Goal: Transaction & Acquisition: Obtain resource

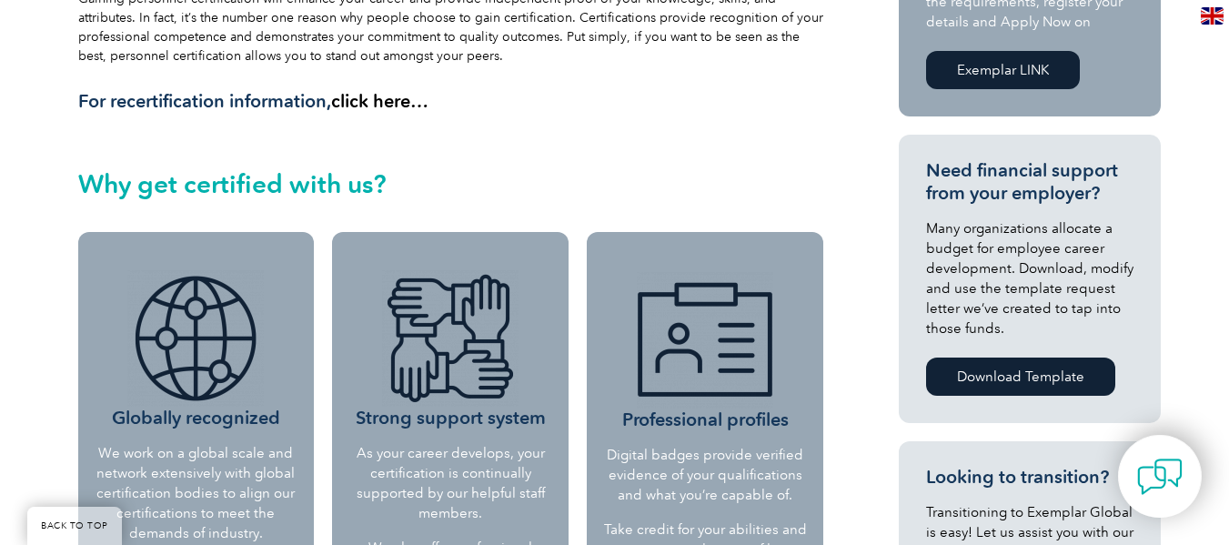
scroll to position [553, 0]
click at [1014, 66] on link "Exemplar LINK" at bounding box center [1003, 69] width 154 height 38
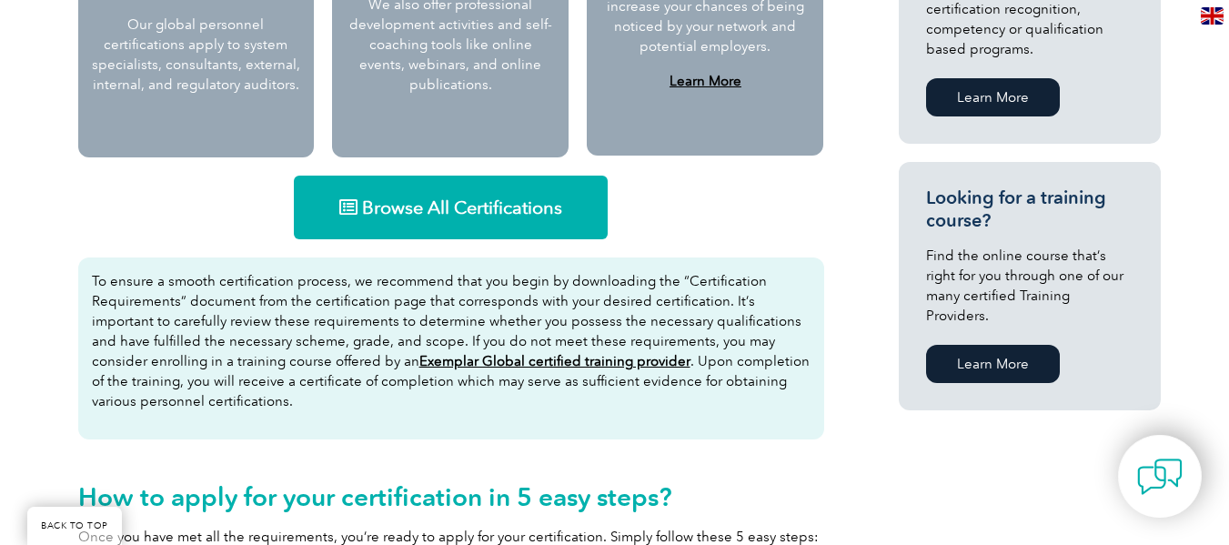
scroll to position [1093, 0]
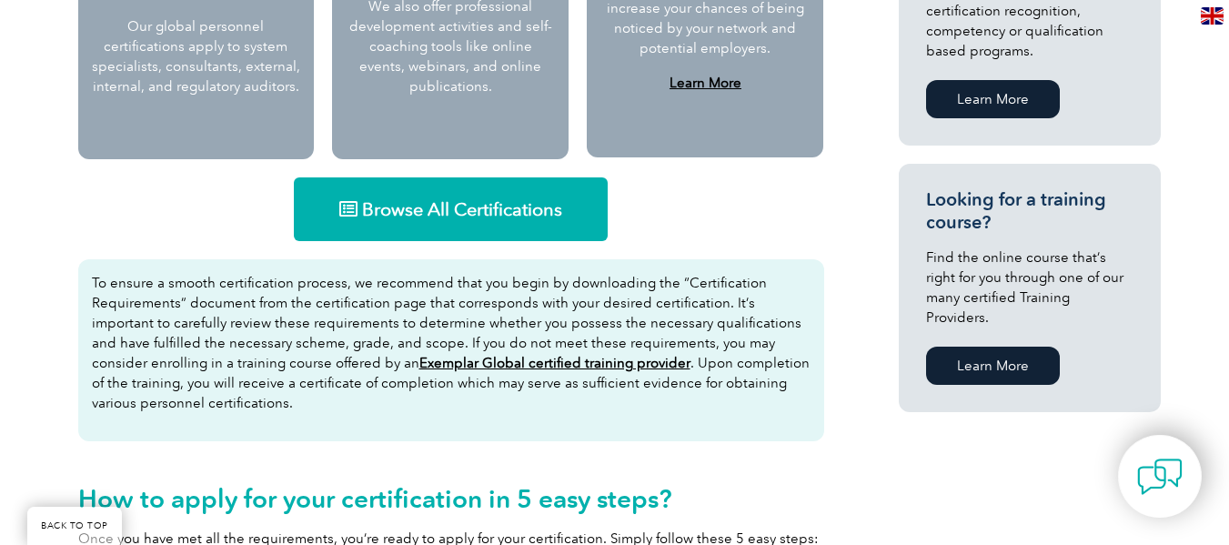
click at [432, 182] on link "Browse All Certifications" at bounding box center [451, 209] width 314 height 64
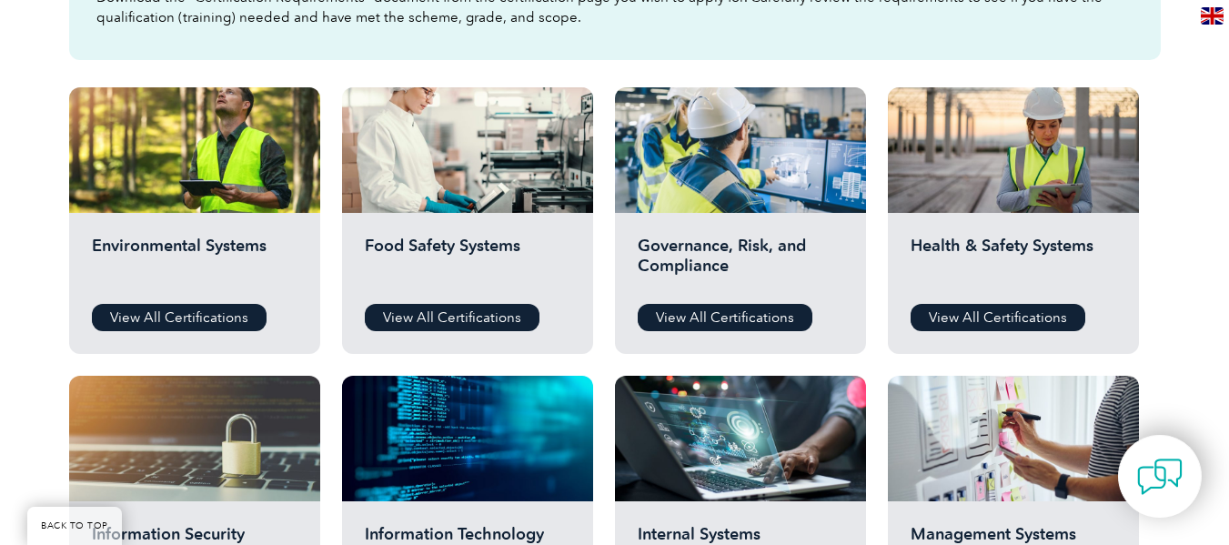
scroll to position [601, 0]
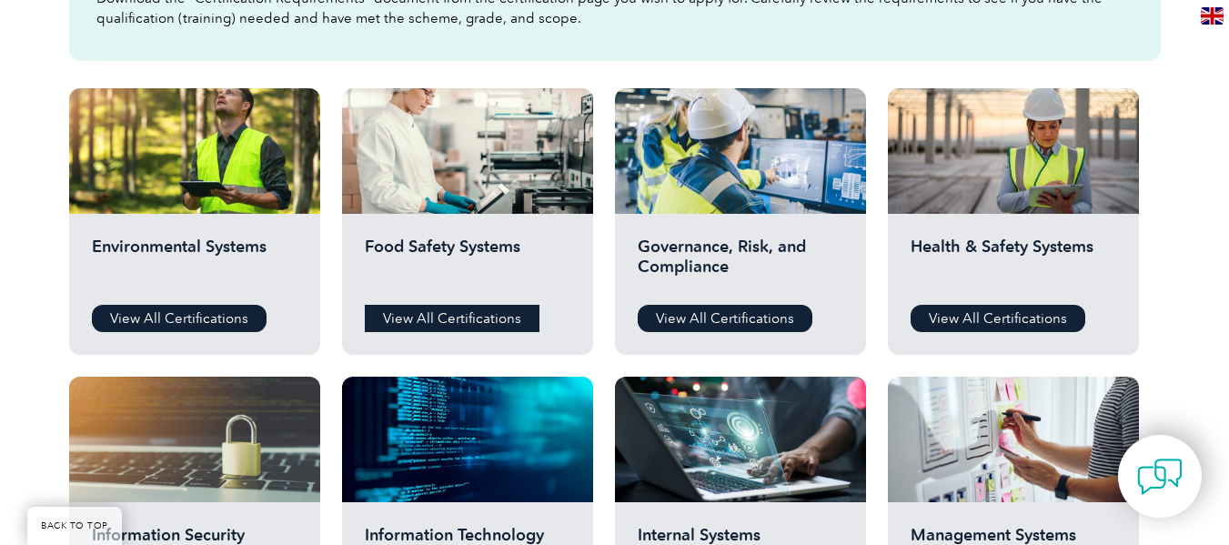
click at [448, 317] on link "View All Certifications" at bounding box center [452, 318] width 175 height 27
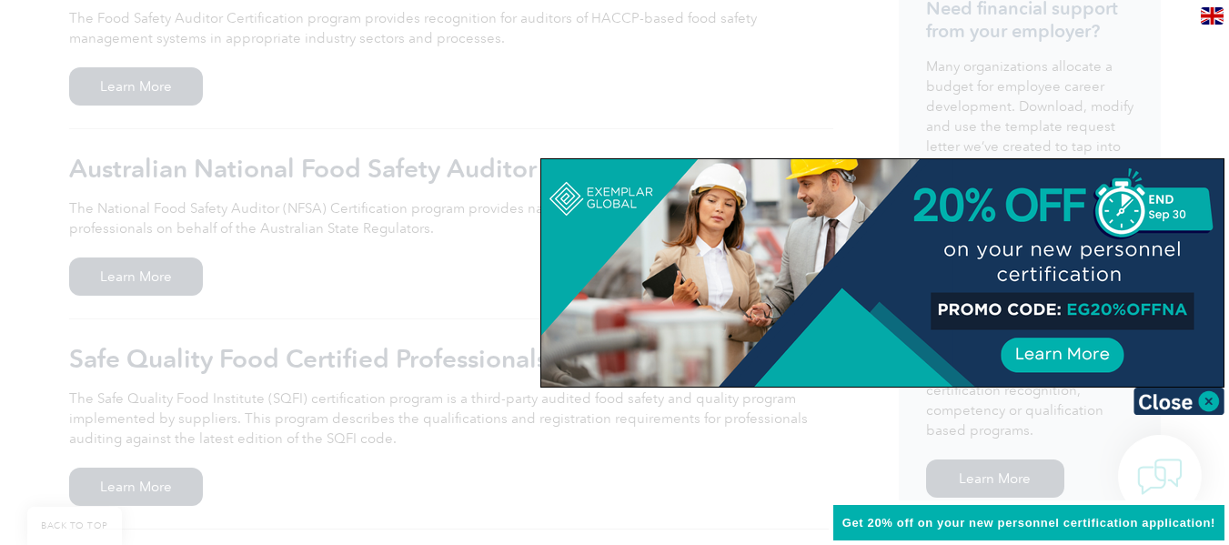
scroll to position [709, 0]
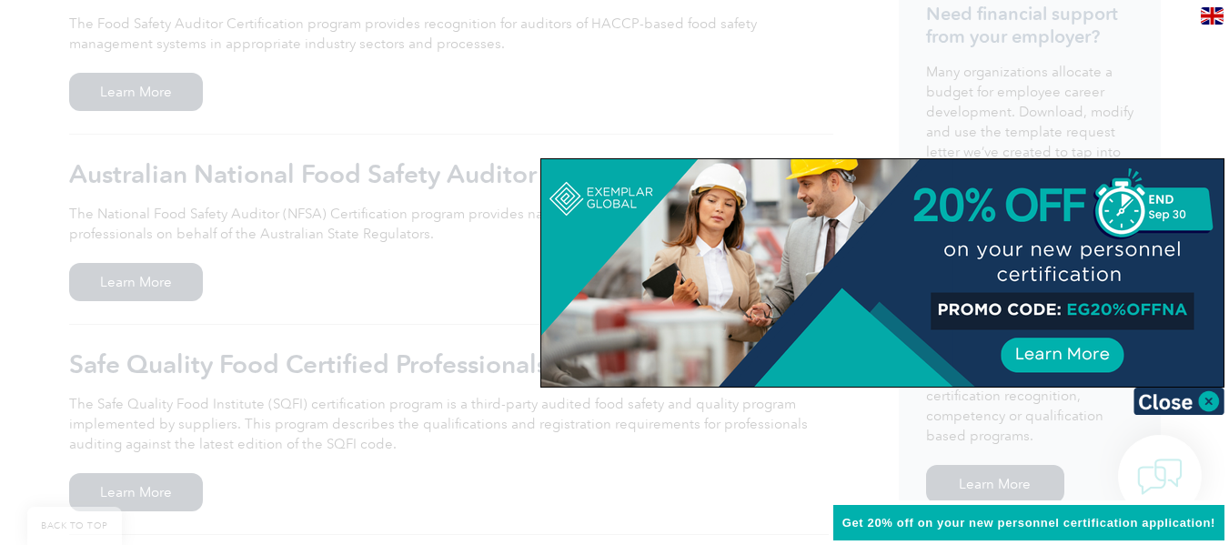
click at [729, 94] on div at bounding box center [614, 272] width 1229 height 545
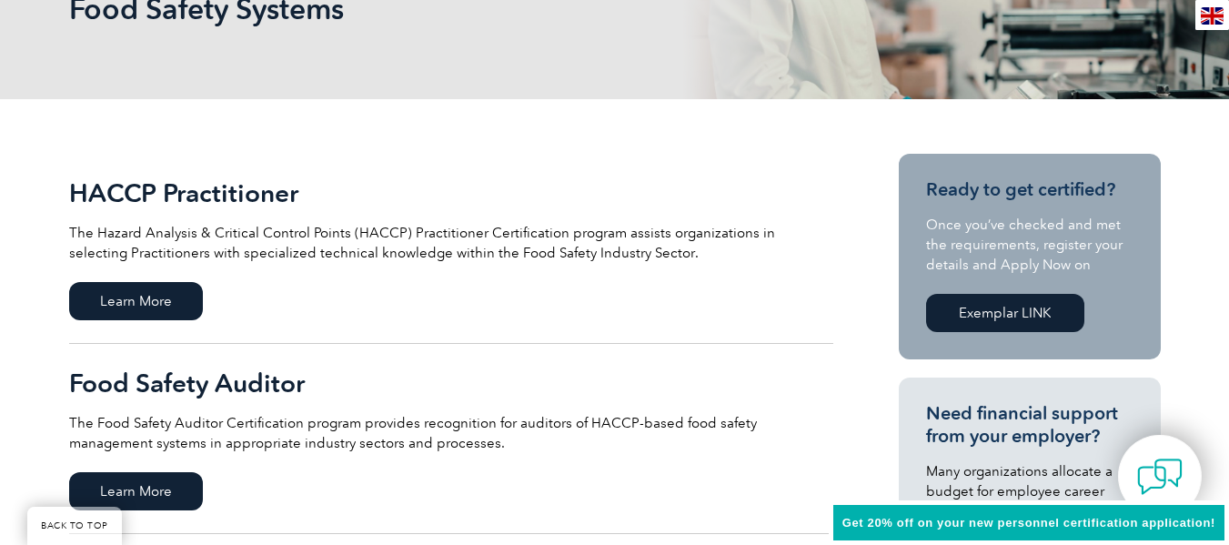
scroll to position [307, 0]
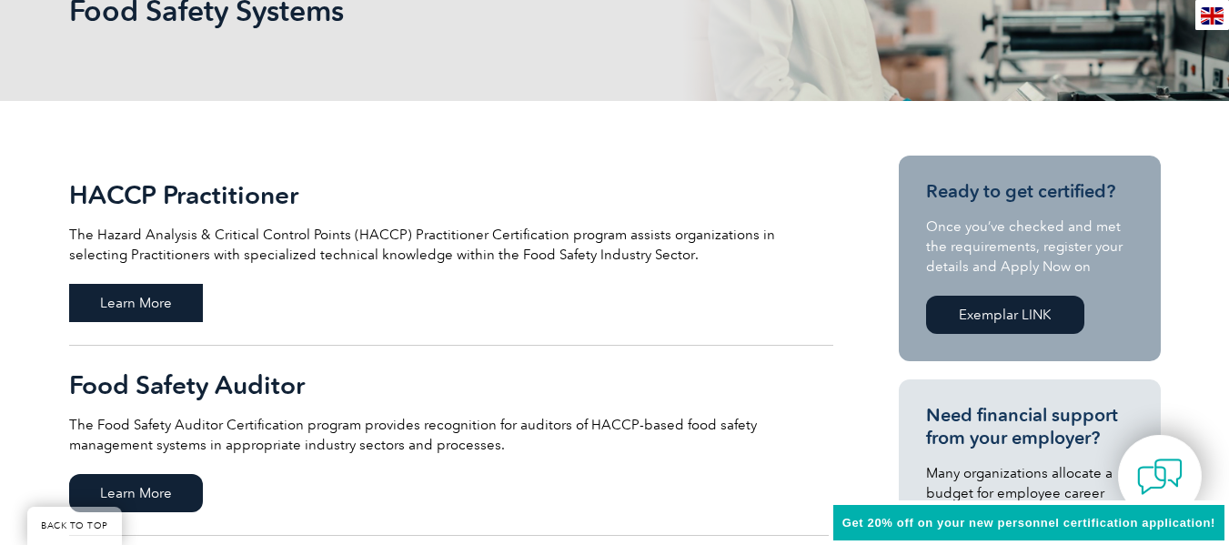
click at [123, 311] on span "Learn More" at bounding box center [136, 303] width 134 height 38
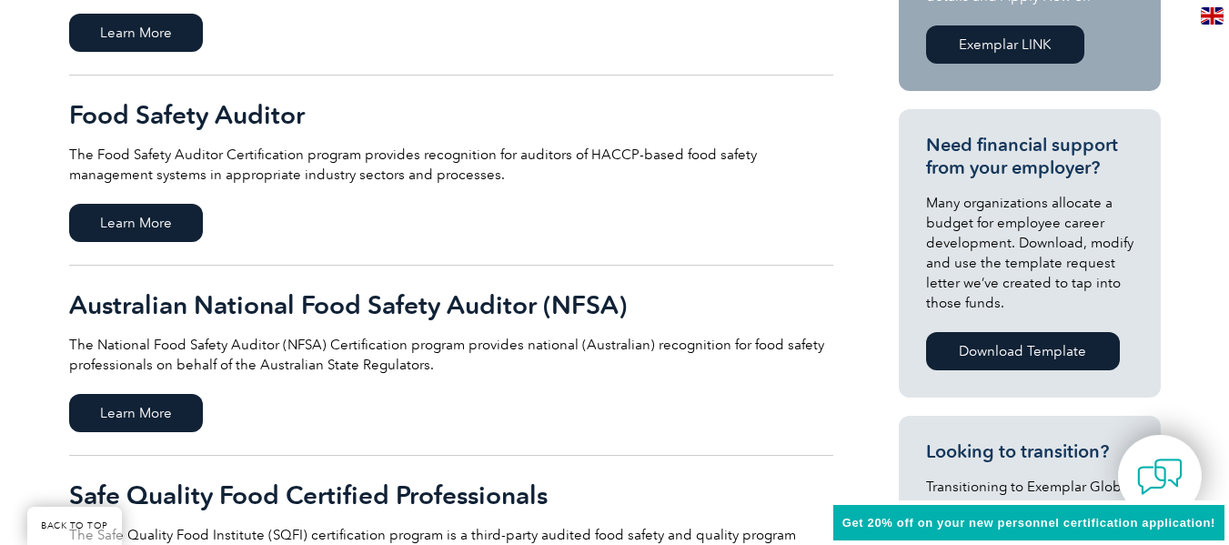
scroll to position [579, 0]
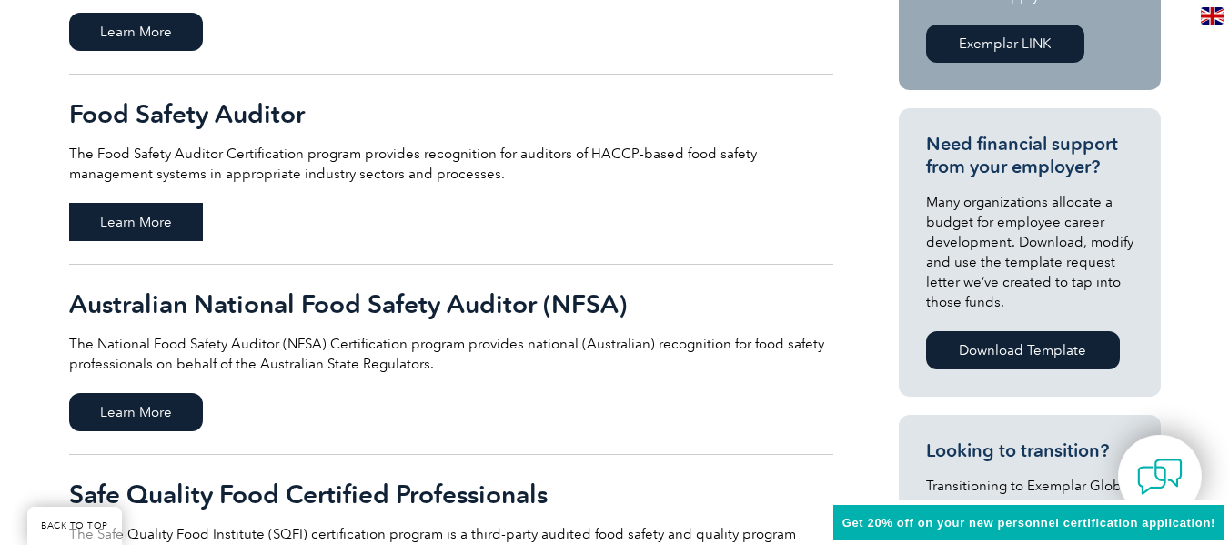
click at [139, 210] on span "Learn More" at bounding box center [136, 222] width 134 height 38
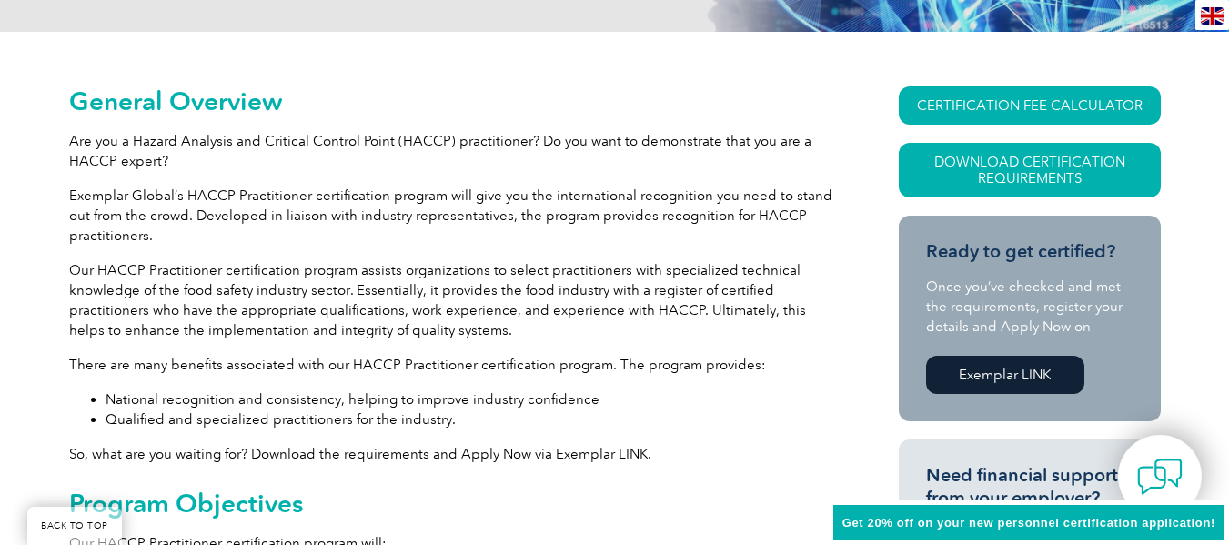
scroll to position [408, 0]
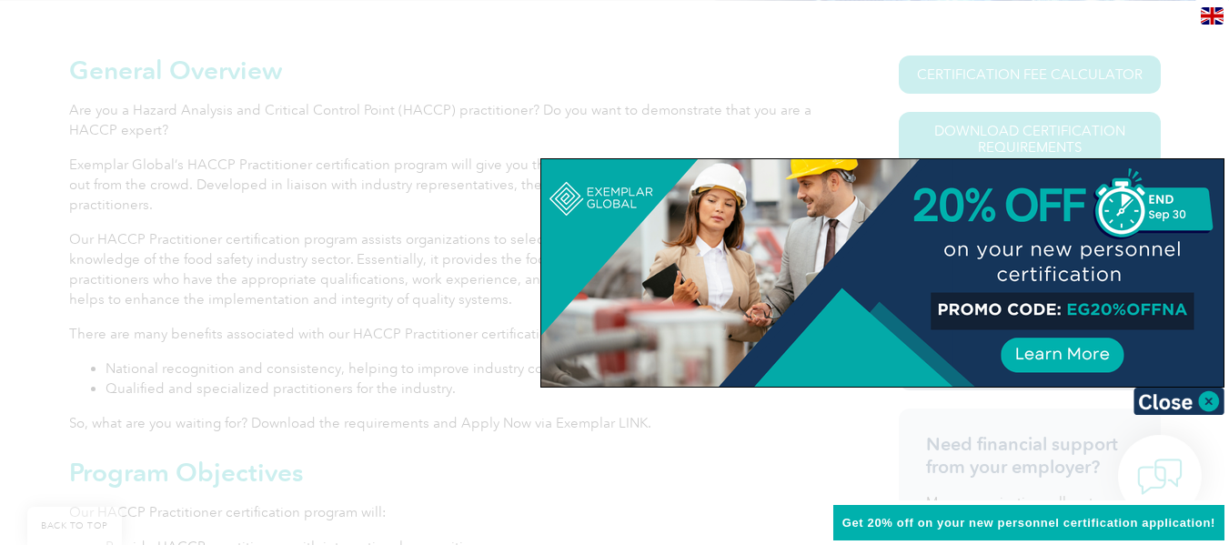
click at [341, 327] on div at bounding box center [614, 272] width 1229 height 545
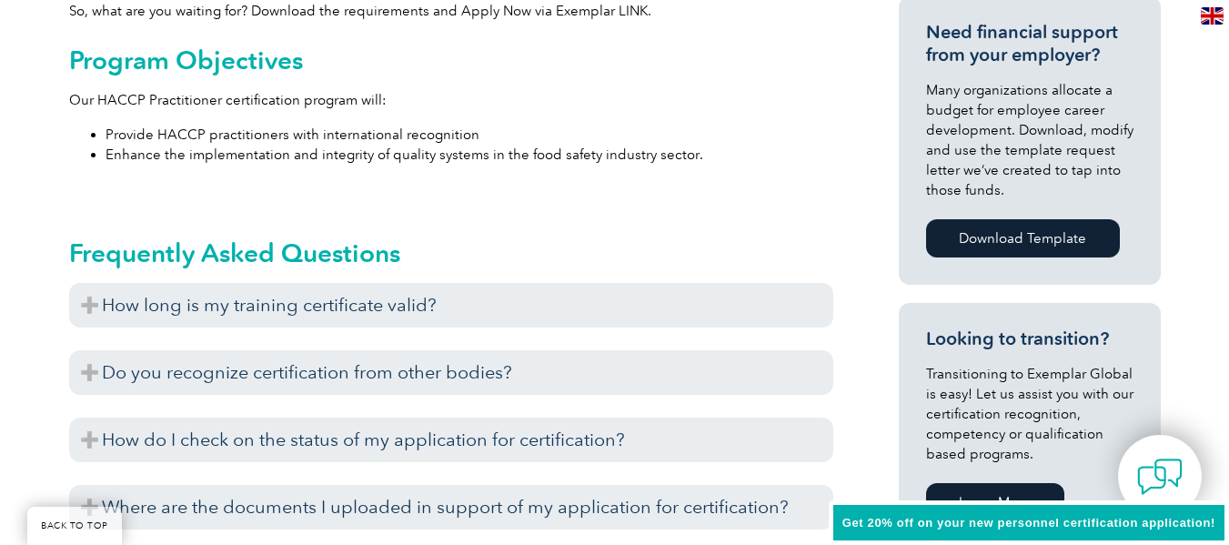
scroll to position [820, 0]
click at [325, 328] on div "Exemplar Global recognizes training completed with training providers who have …" at bounding box center [451, 331] width 764 height 9
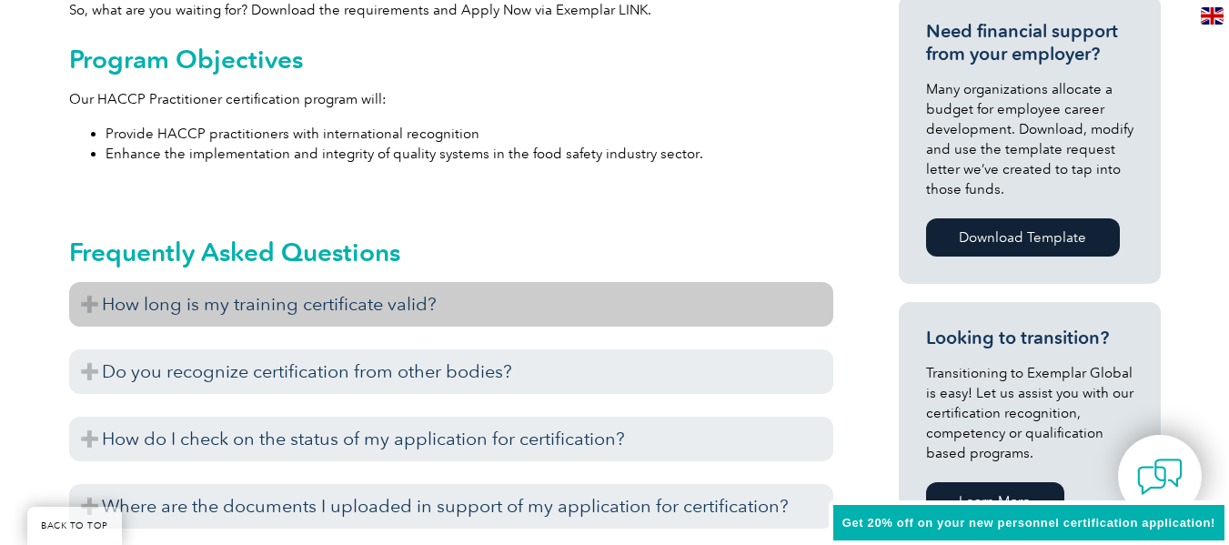
click at [346, 312] on h3 "How long is my training certificate valid?" at bounding box center [451, 304] width 764 height 45
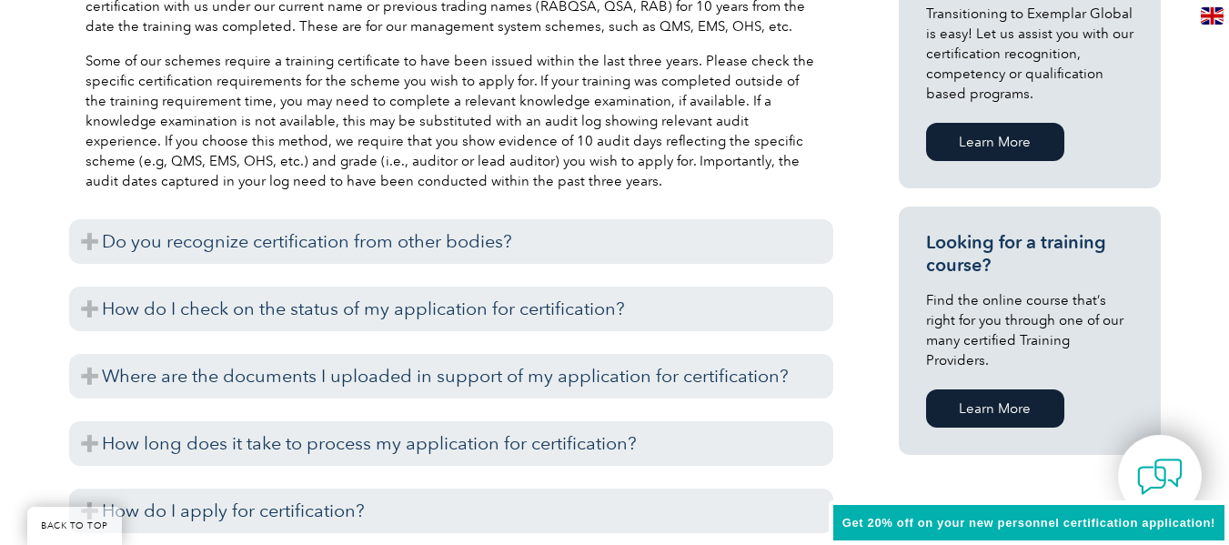
scroll to position [1181, 0]
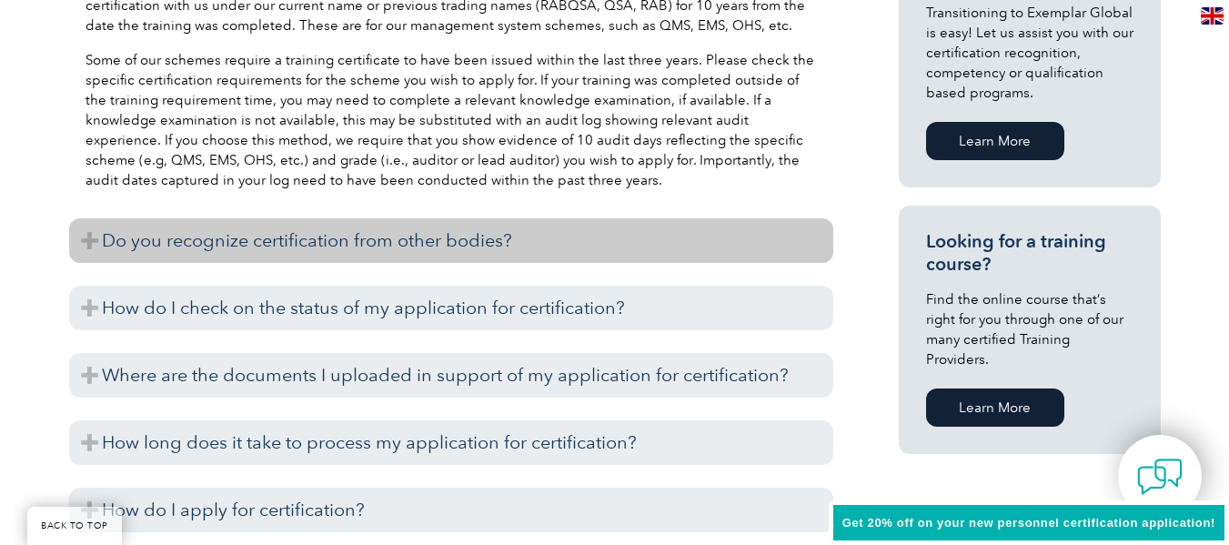
click at [274, 238] on h3 "Do you recognize certification from other bodies?" at bounding box center [451, 240] width 764 height 45
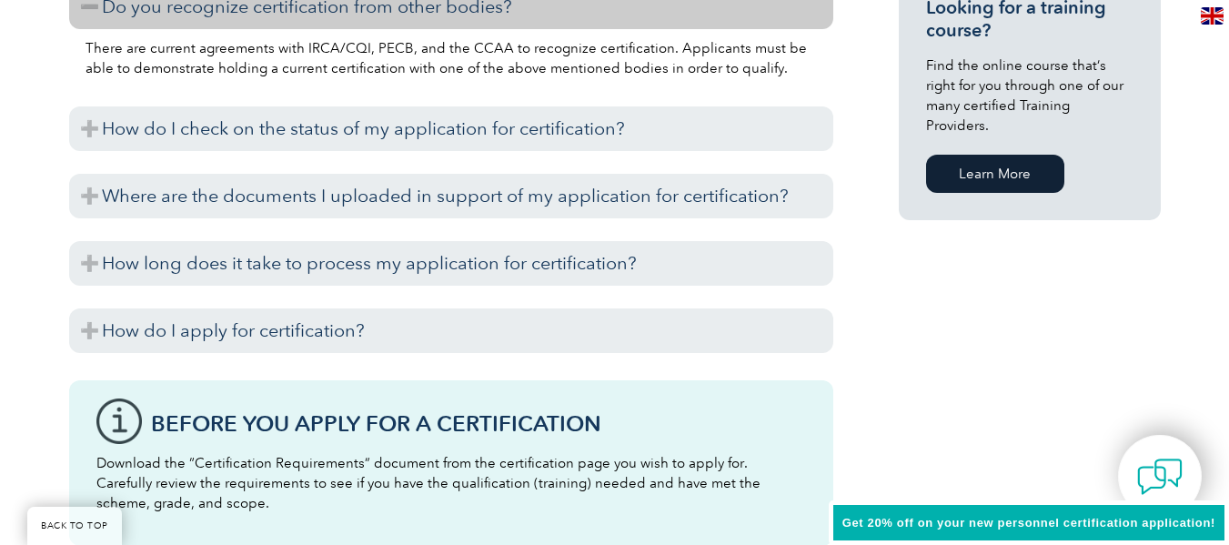
scroll to position [1421, 0]
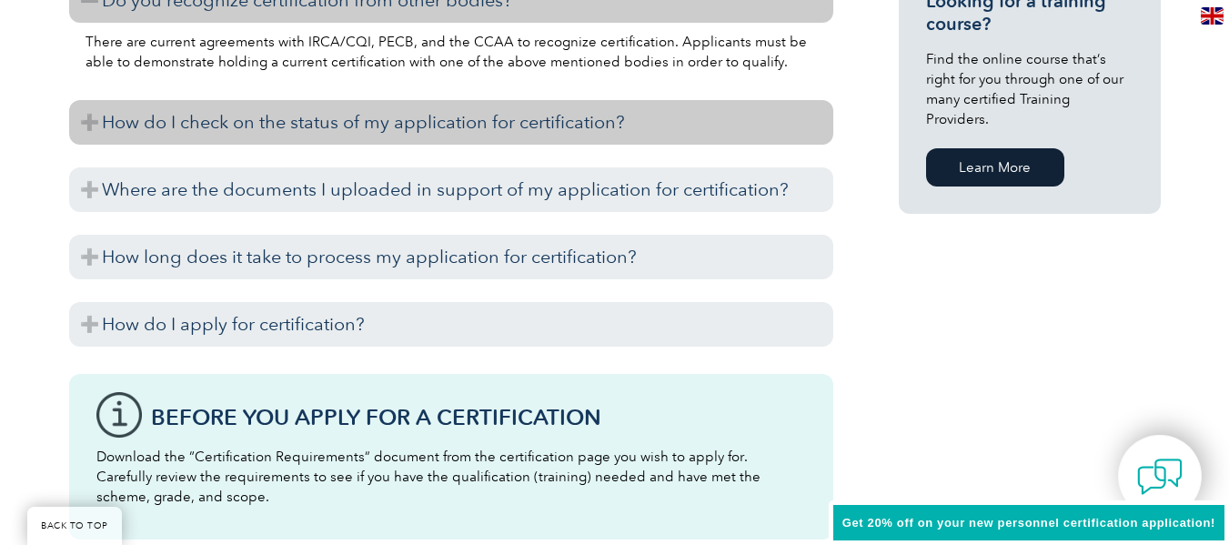
click at [245, 119] on h3 "How do I check on the status of my application for certification?" at bounding box center [451, 122] width 764 height 45
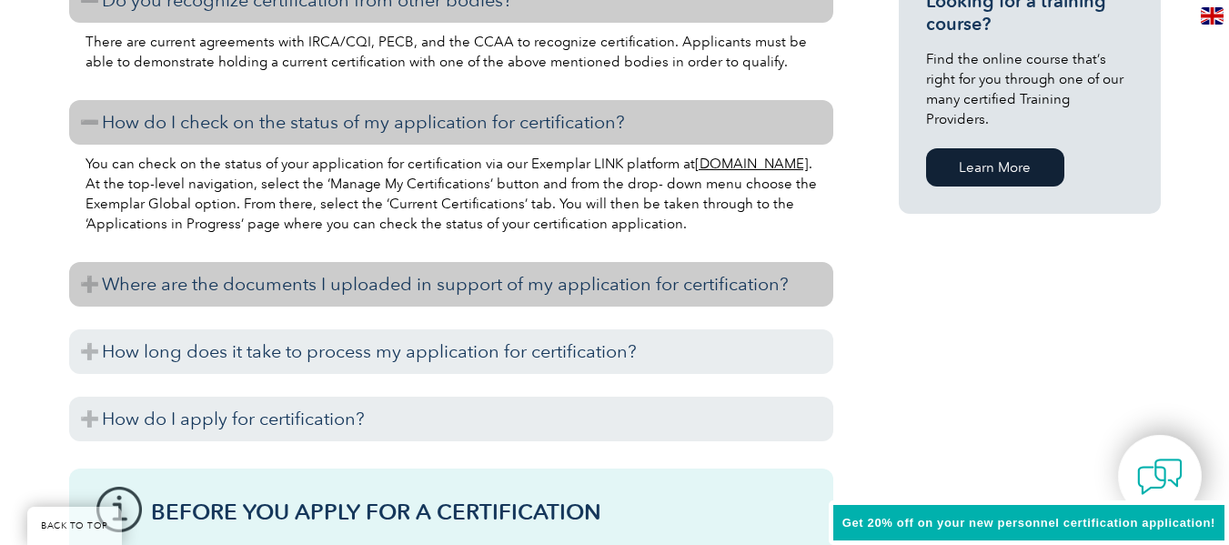
click at [244, 299] on h3 "Where are the documents I uploaded in support of my application for certificati…" at bounding box center [451, 284] width 764 height 45
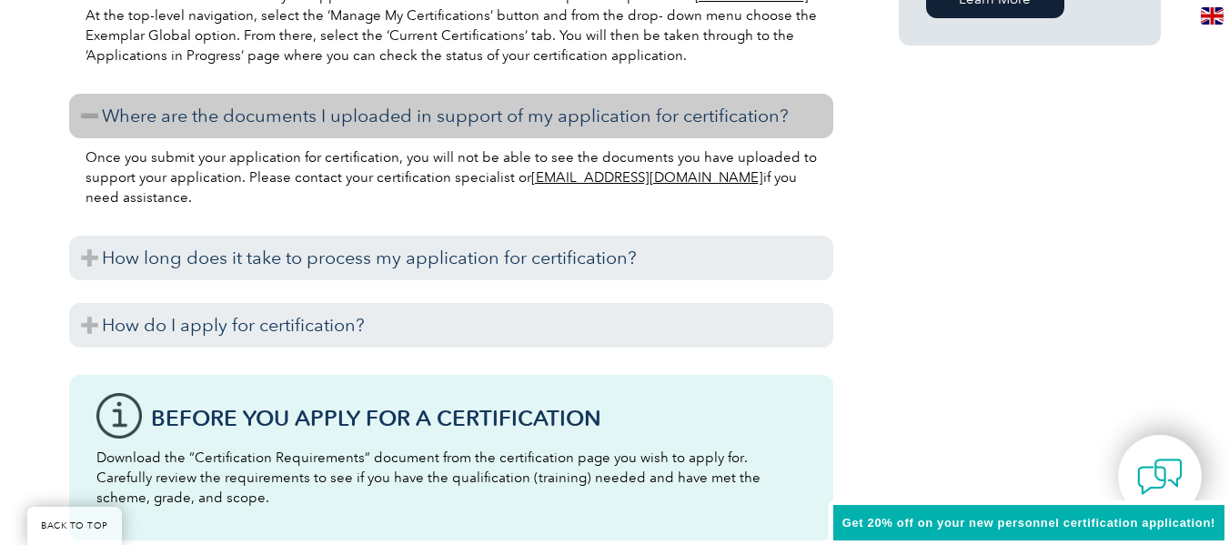
scroll to position [1591, 0]
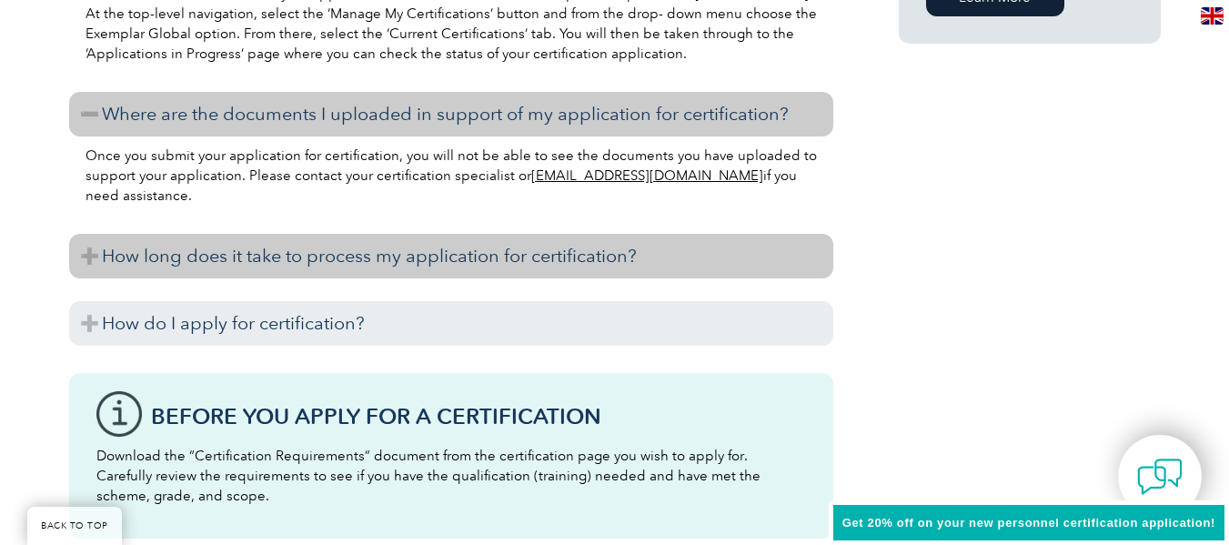
click at [265, 255] on h3 "How long does it take to process my application for certification?" at bounding box center [451, 256] width 764 height 45
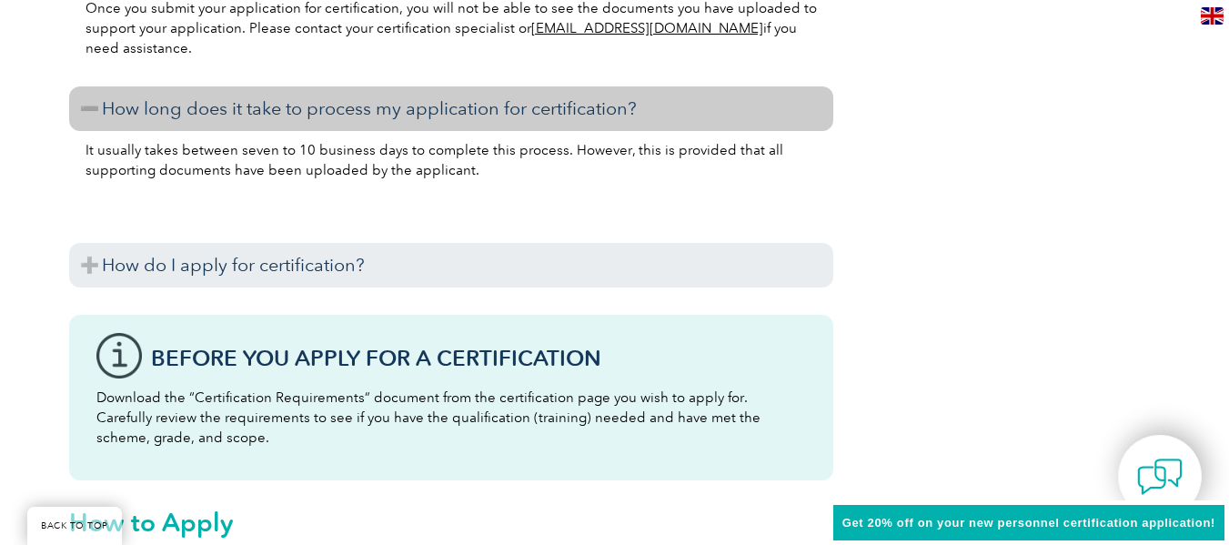
scroll to position [1739, 0]
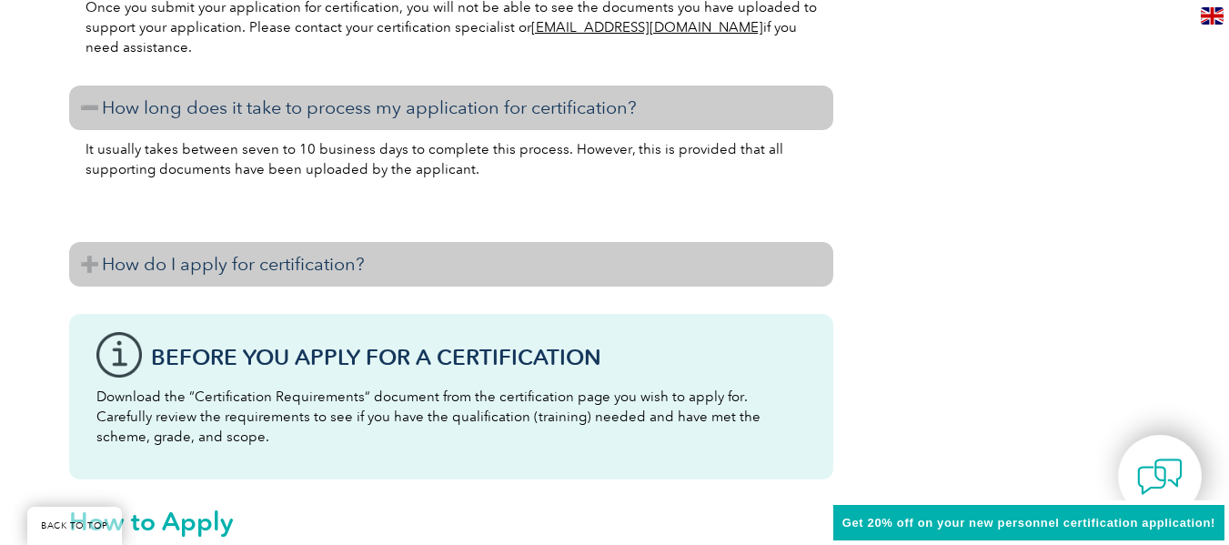
click at [265, 256] on h3 "How do I apply for certification?" at bounding box center [451, 264] width 764 height 45
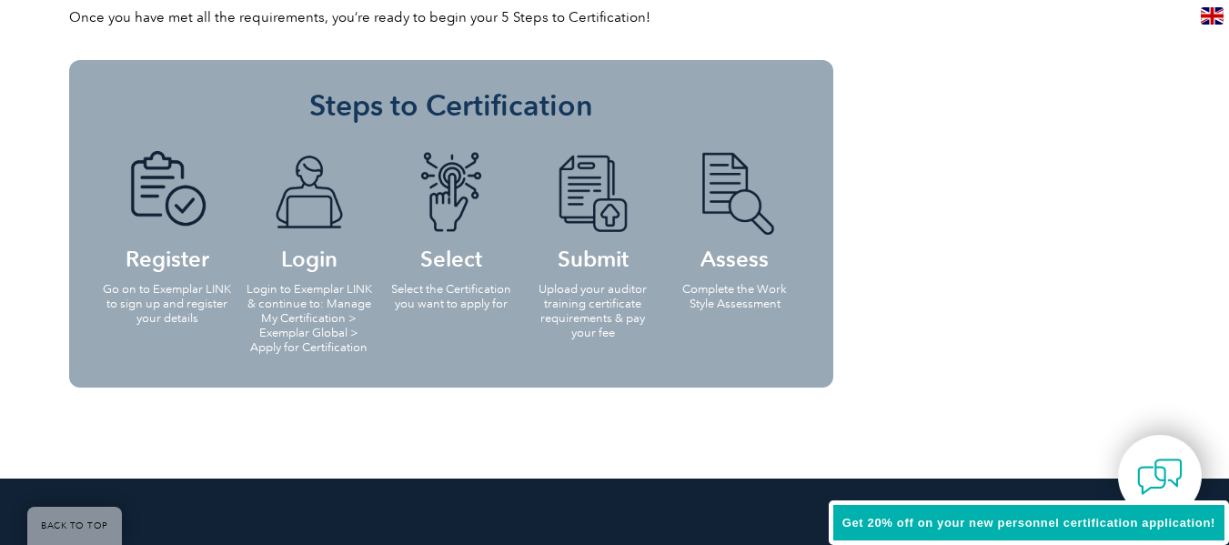
scroll to position [3118, 0]
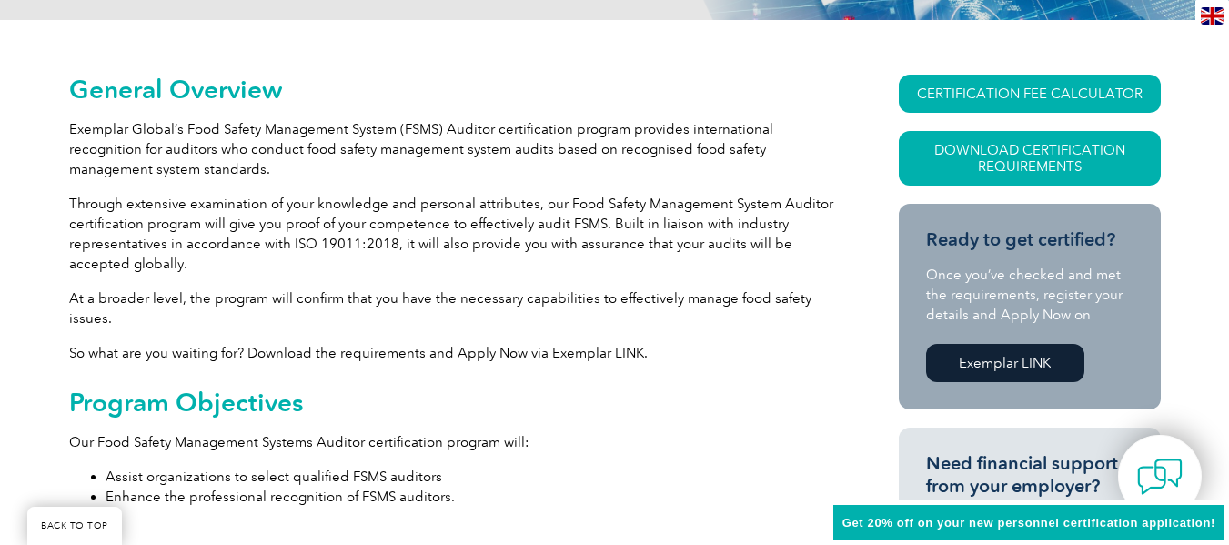
scroll to position [390, 0]
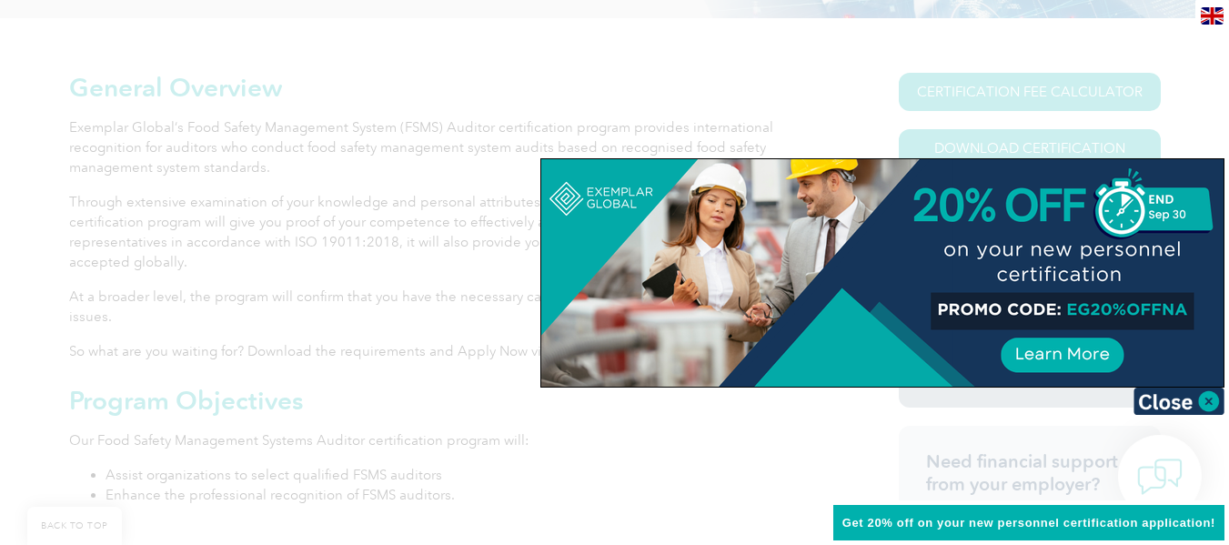
click at [354, 225] on div at bounding box center [614, 272] width 1229 height 545
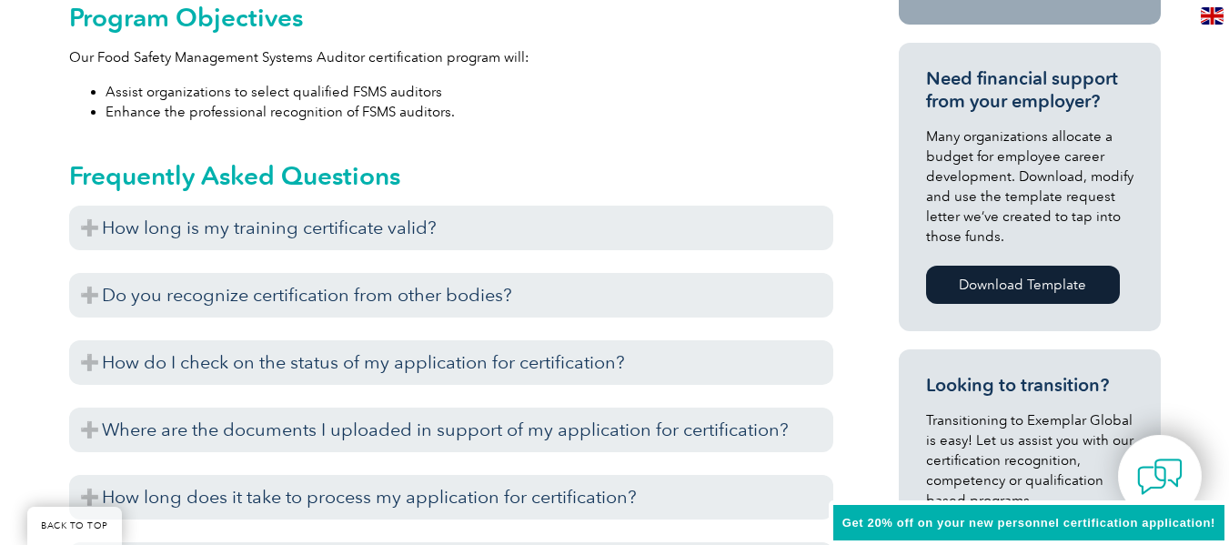
scroll to position [775, 0]
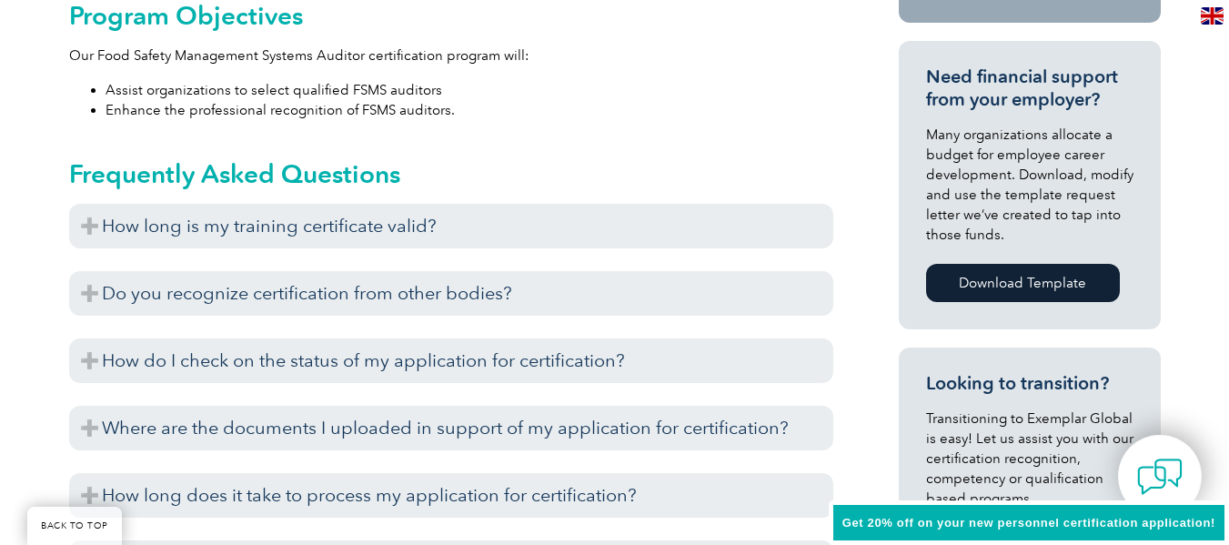
click at [326, 254] on div "Exemplar Global recognizes training completed with training providers who have …" at bounding box center [451, 252] width 764 height 9
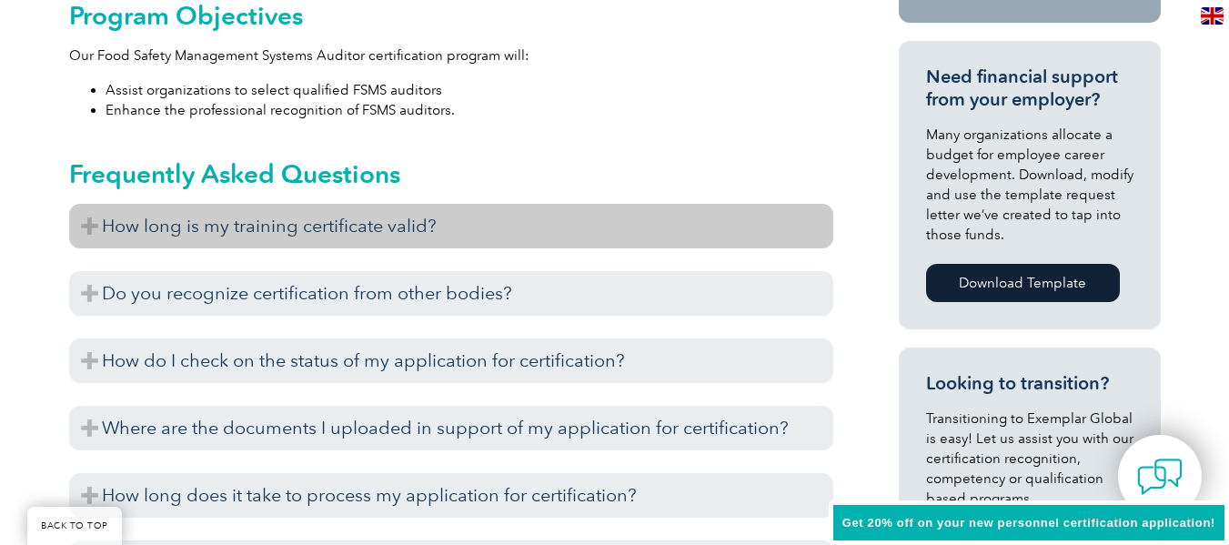
click at [354, 225] on h3 "How long is my training certificate valid?" at bounding box center [451, 226] width 764 height 45
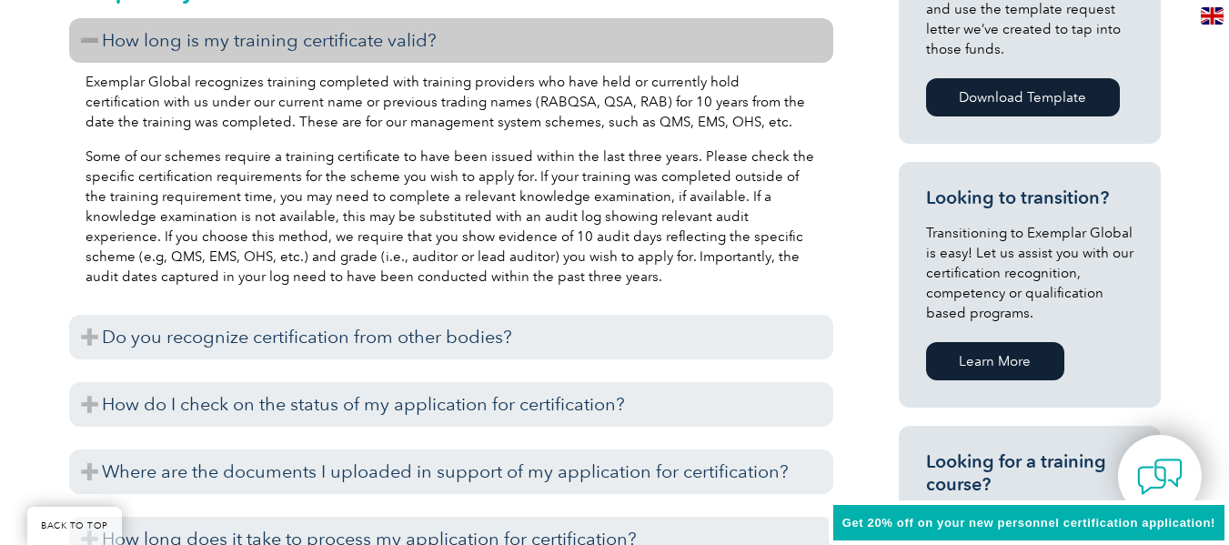
scroll to position [961, 0]
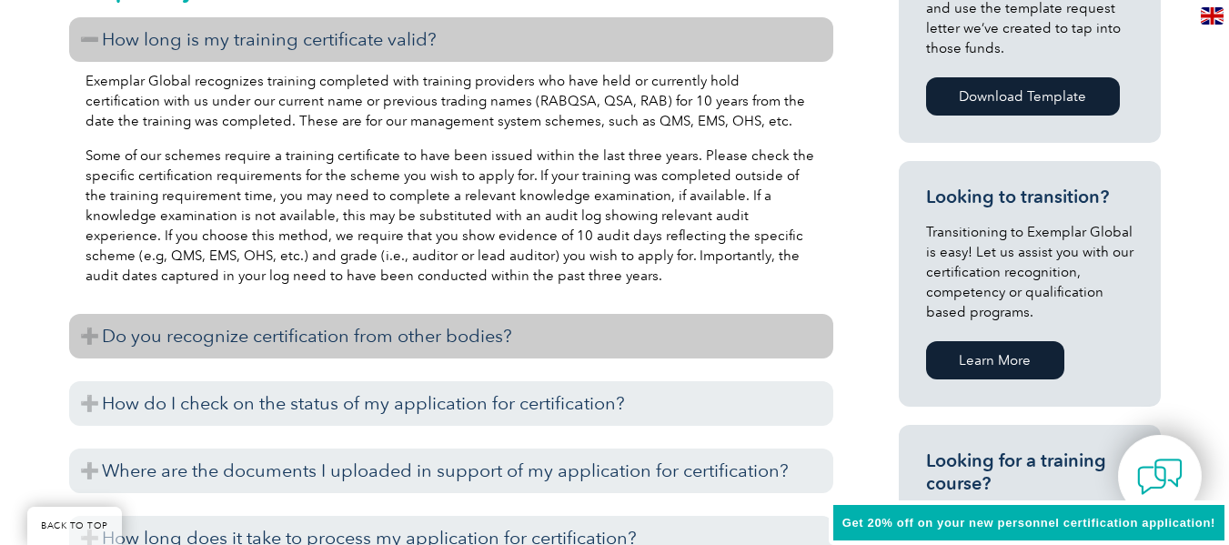
click at [378, 347] on h3 "Do you recognize certification from other bodies?" at bounding box center [451, 336] width 764 height 45
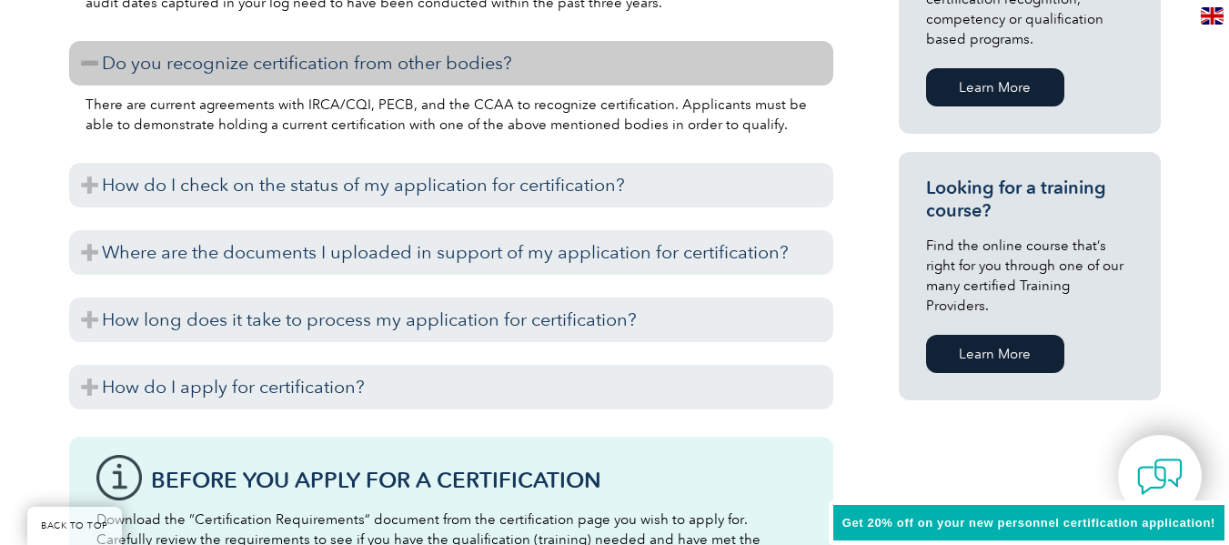
scroll to position [1235, 0]
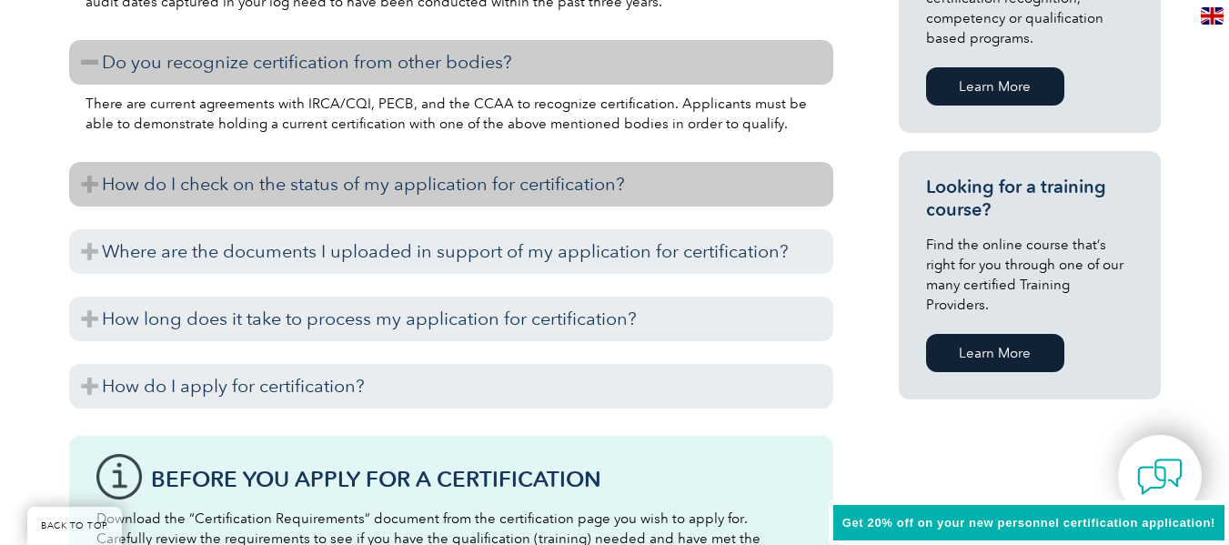
click at [340, 195] on h3 "How do I check on the status of my application for certification?" at bounding box center [451, 184] width 764 height 45
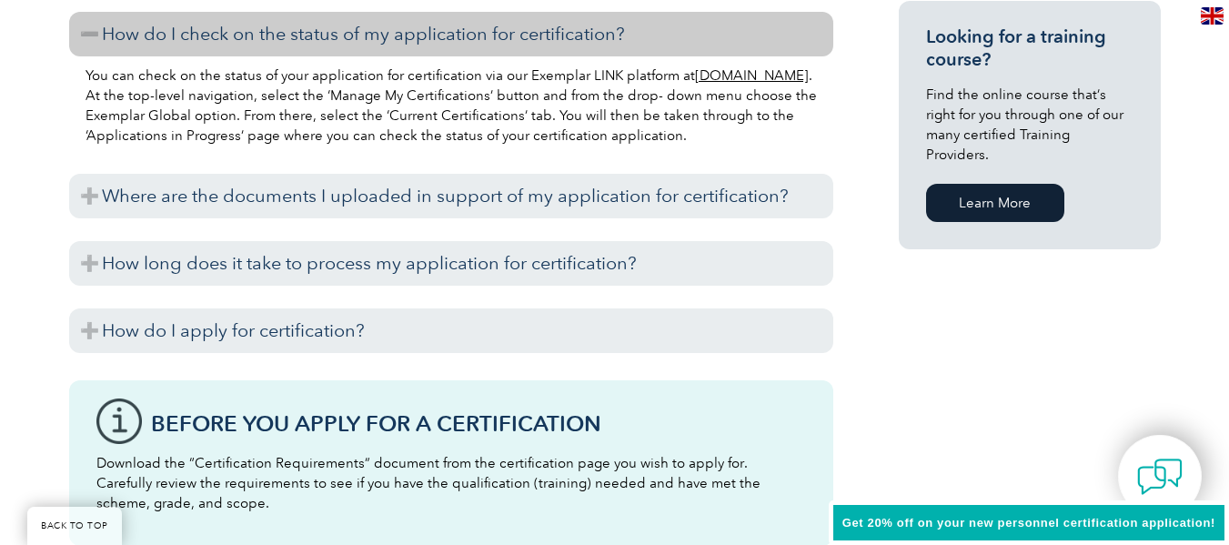
scroll to position [1391, 0]
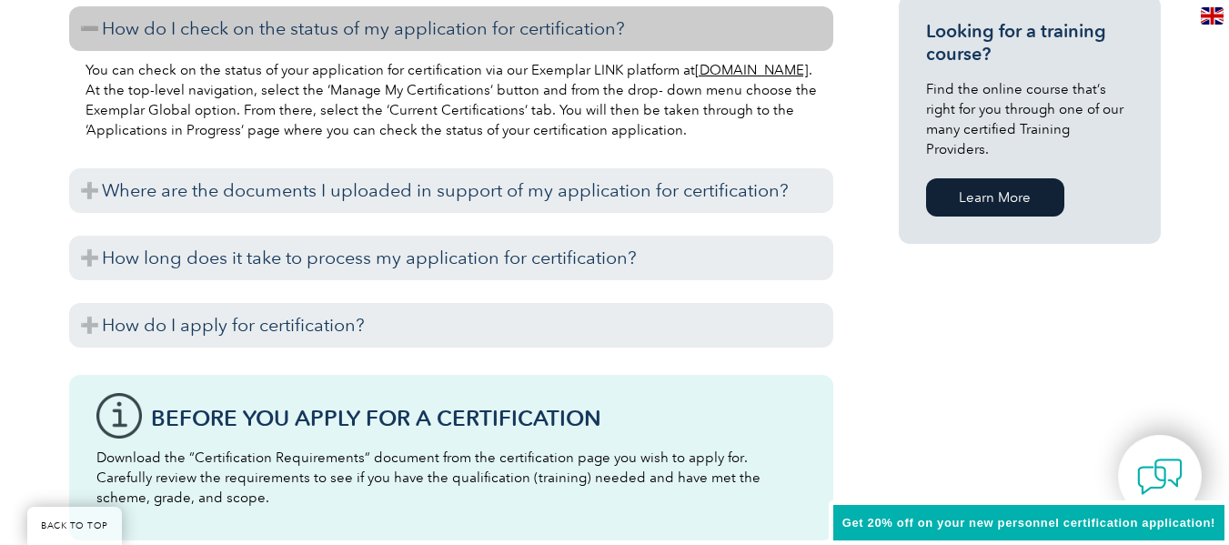
click at [340, 195] on h3 "Where are the documents I uploaded in support of my application for certificati…" at bounding box center [451, 190] width 764 height 45
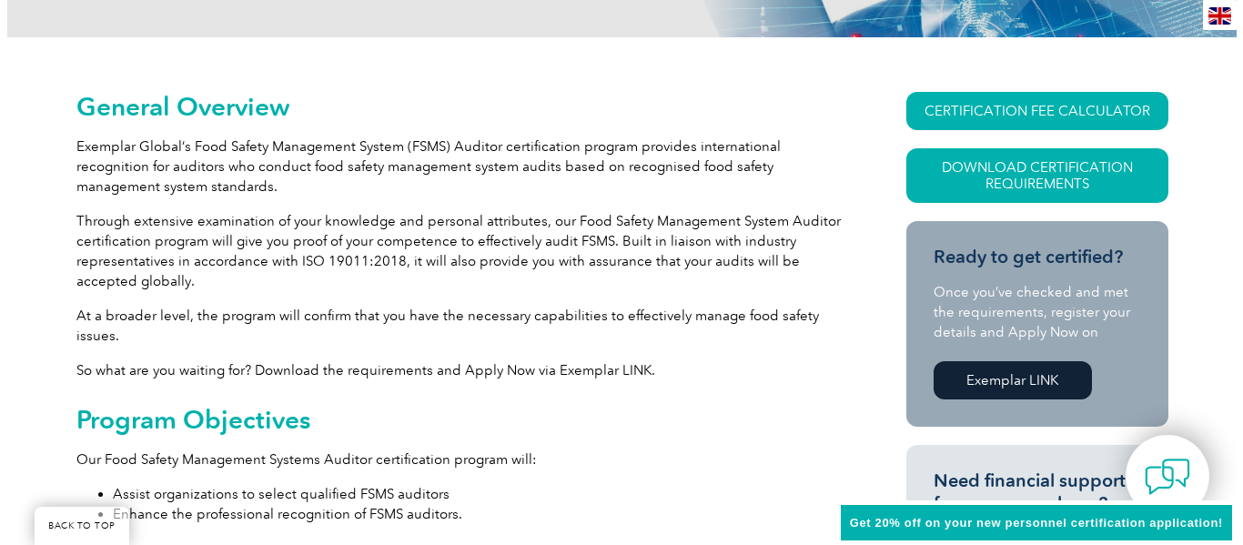
scroll to position [370, 0]
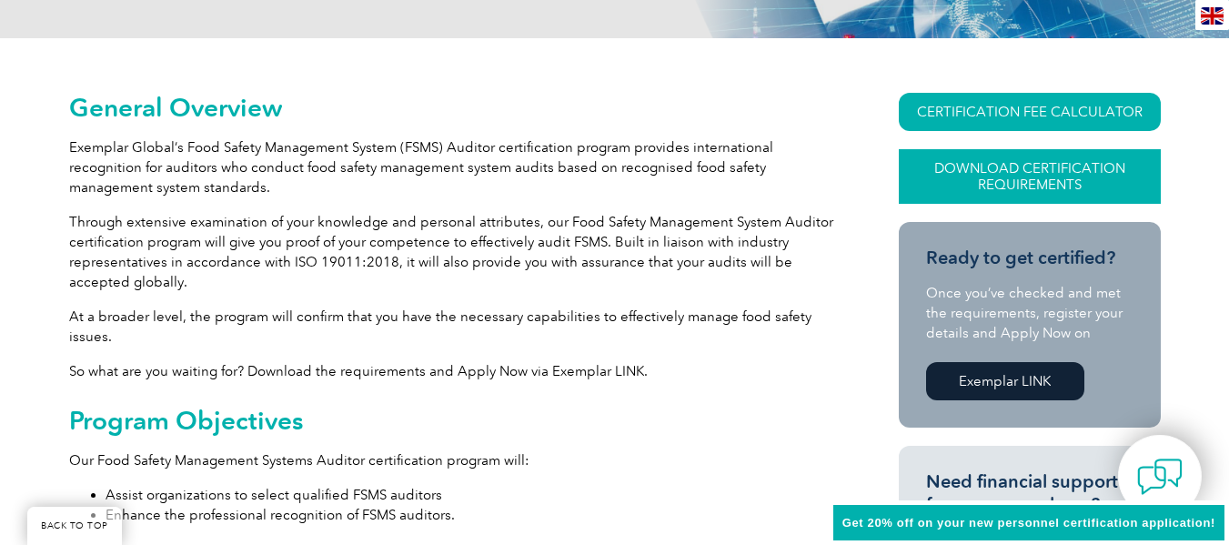
click at [1011, 189] on link "Download Certification Requirements" at bounding box center [1030, 176] width 262 height 55
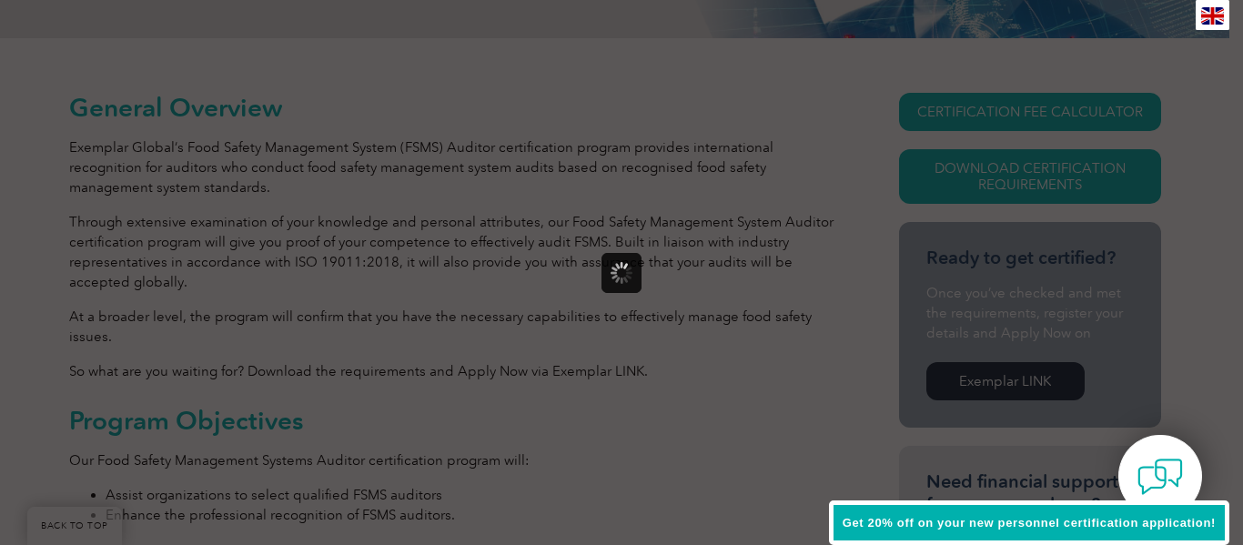
scroll to position [0, 0]
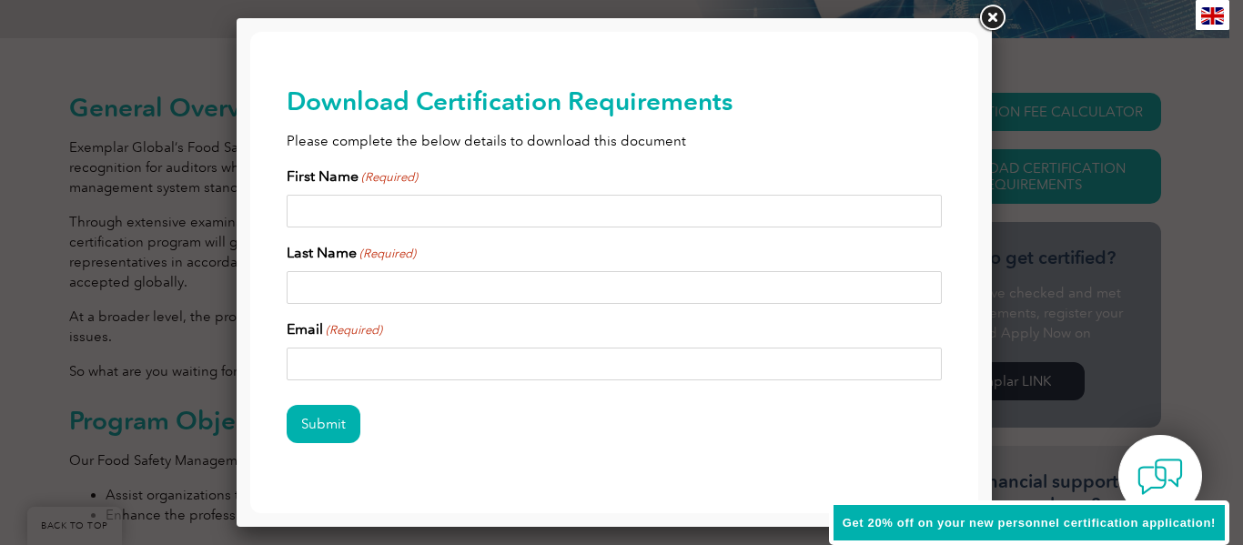
click at [495, 212] on input "First Name (Required)" at bounding box center [614, 211] width 655 height 33
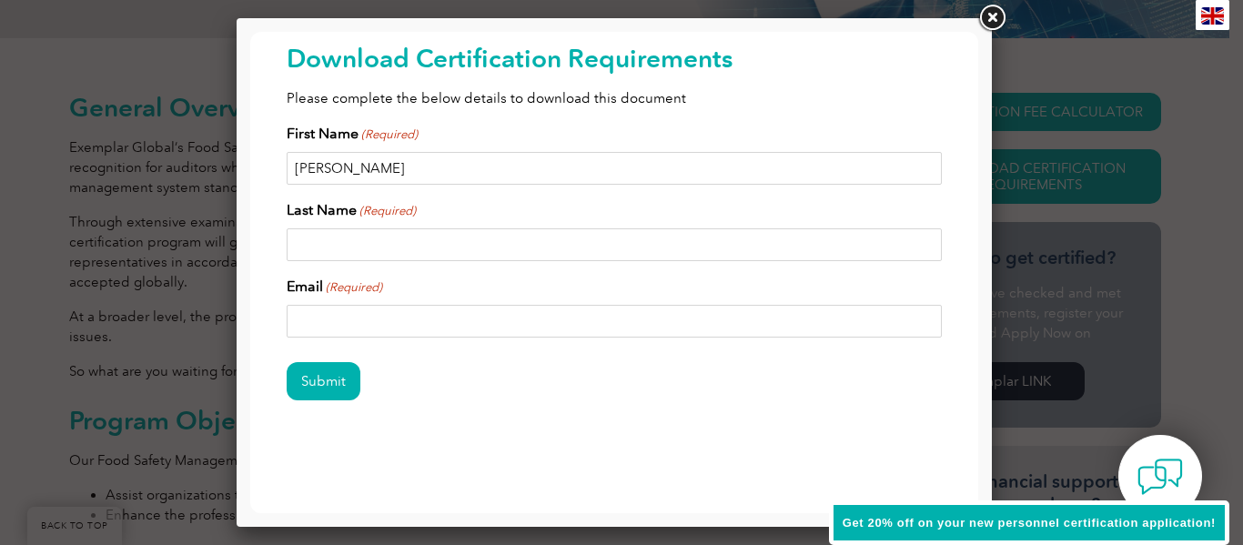
type input "[PERSON_NAME]"
type input "s"
type input "[PERSON_NAME][EMAIL_ADDRESS][DOMAIN_NAME]"
click at [287, 362] on input "Submit" at bounding box center [324, 381] width 74 height 38
